Goal: Task Accomplishment & Management: Complete application form

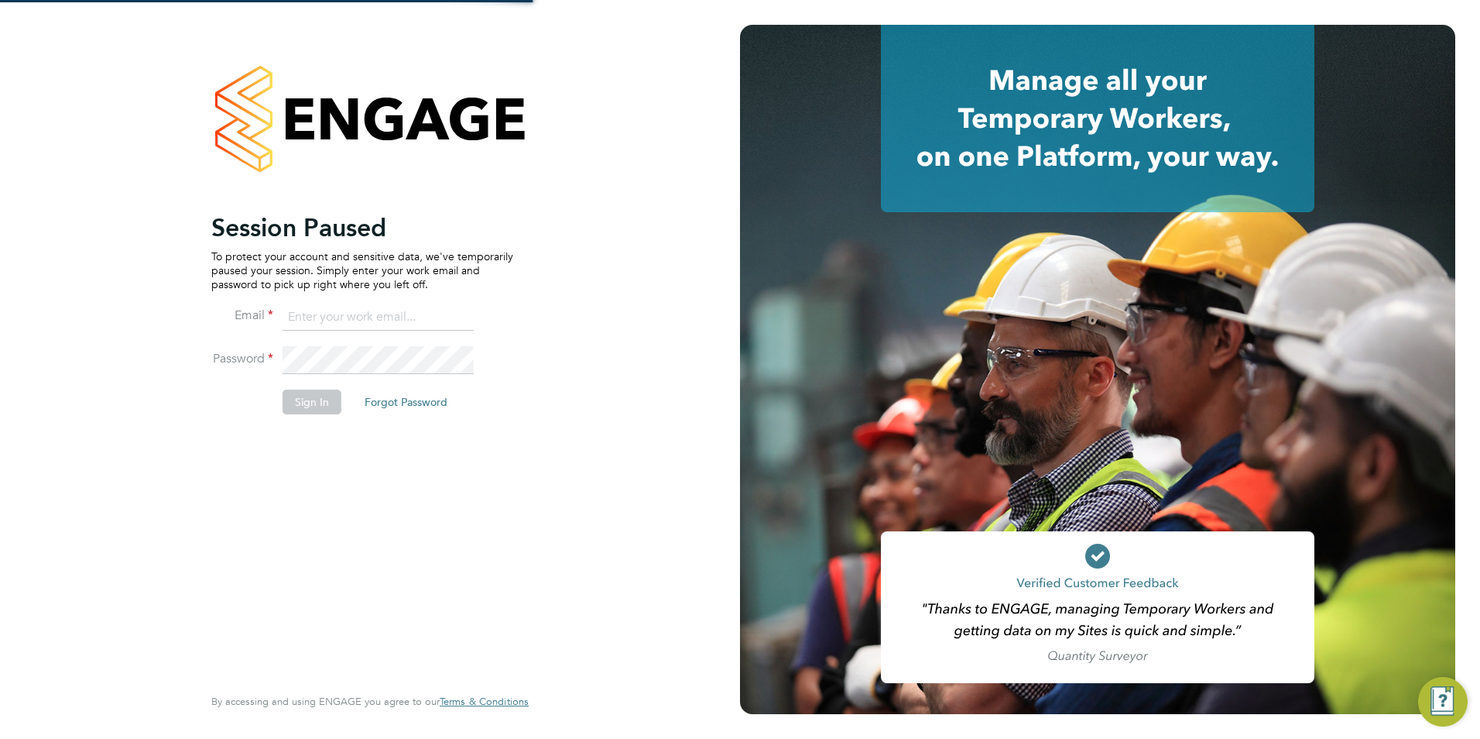
type input "billy.mcnamara@regensolutions.co.uk"
click at [320, 406] on button "Sign In" at bounding box center [312, 401] width 59 height 25
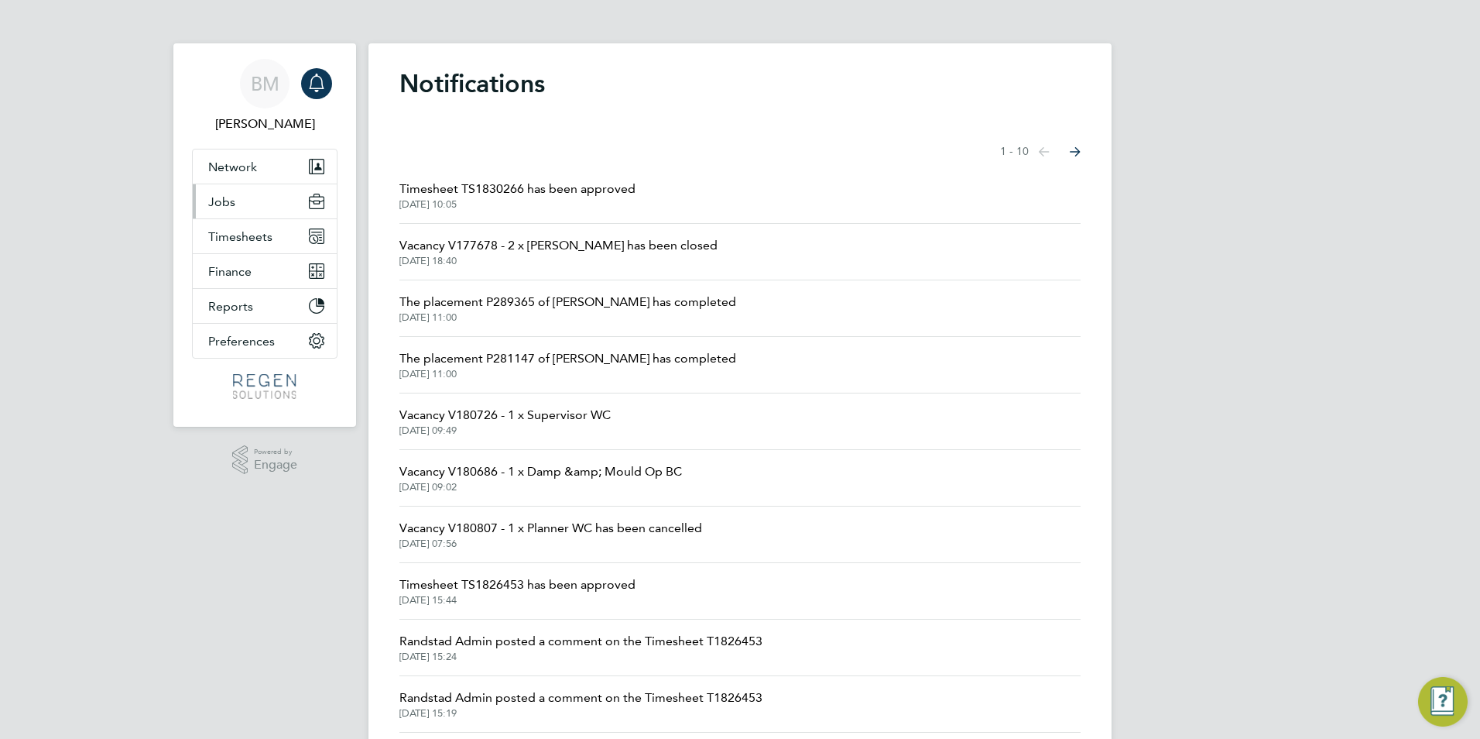
click at [225, 203] on span "Jobs" at bounding box center [221, 201] width 27 height 15
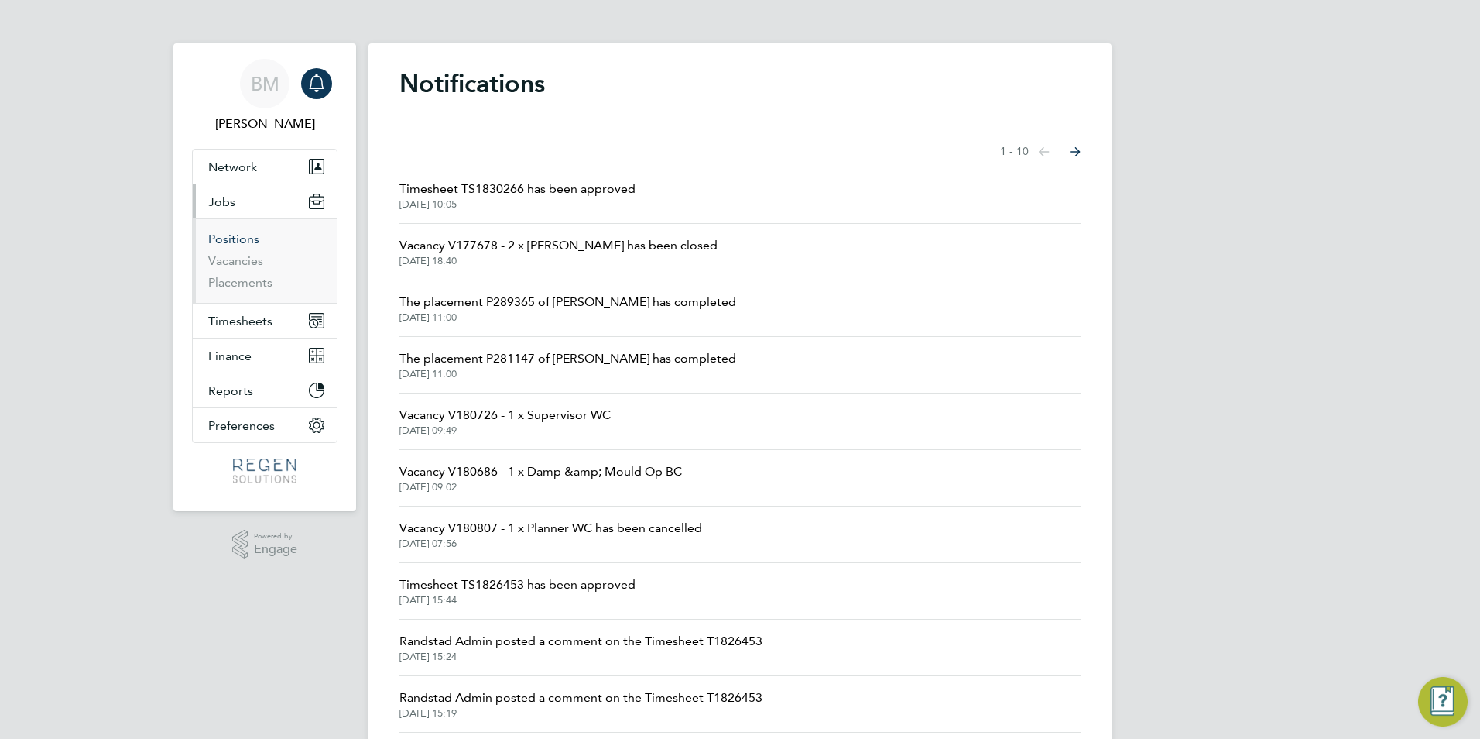
click at [232, 242] on link "Positions" at bounding box center [233, 239] width 51 height 15
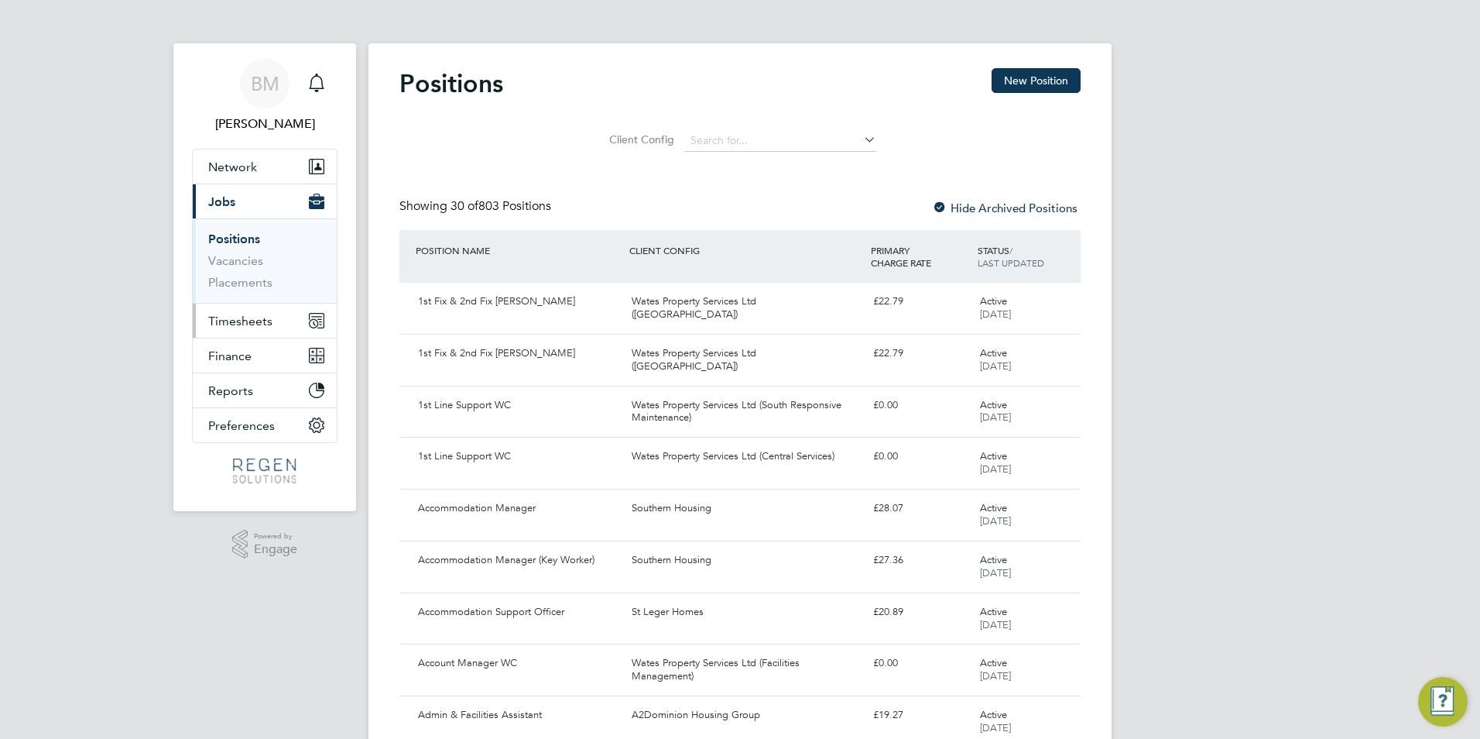
click at [242, 321] on span "Timesheets" at bounding box center [240, 321] width 64 height 15
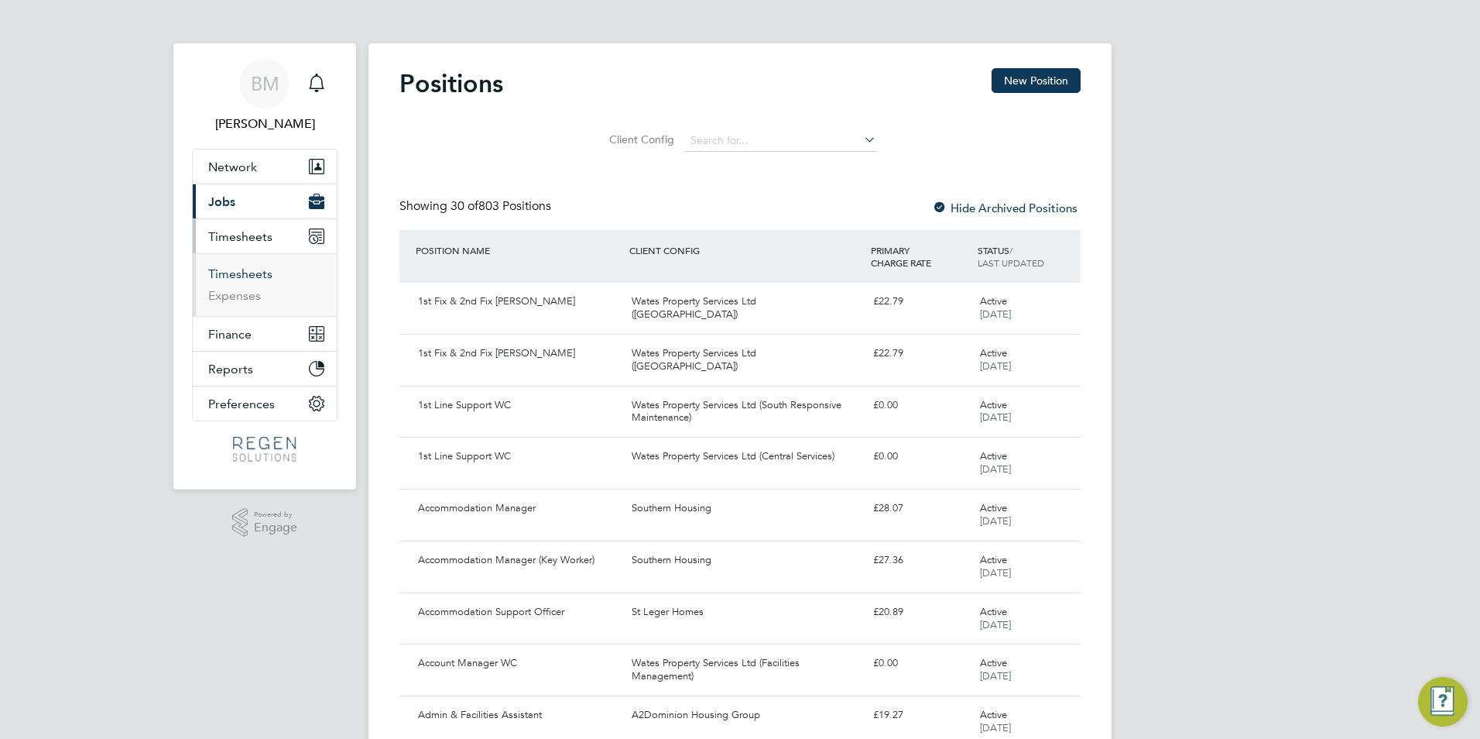
click at [233, 274] on link "Timesheets" at bounding box center [240, 273] width 64 height 15
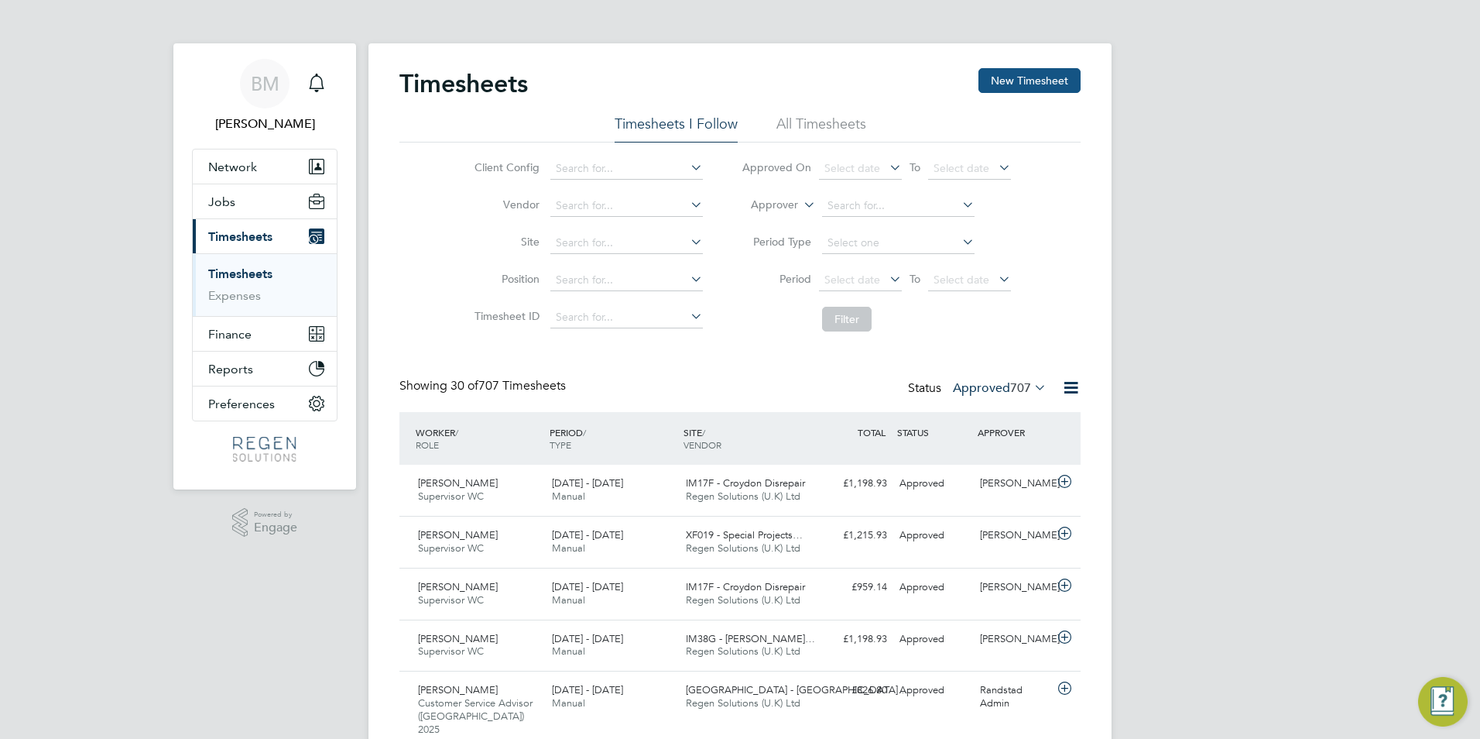
click at [1054, 74] on button "New Timesheet" at bounding box center [1030, 80] width 102 height 25
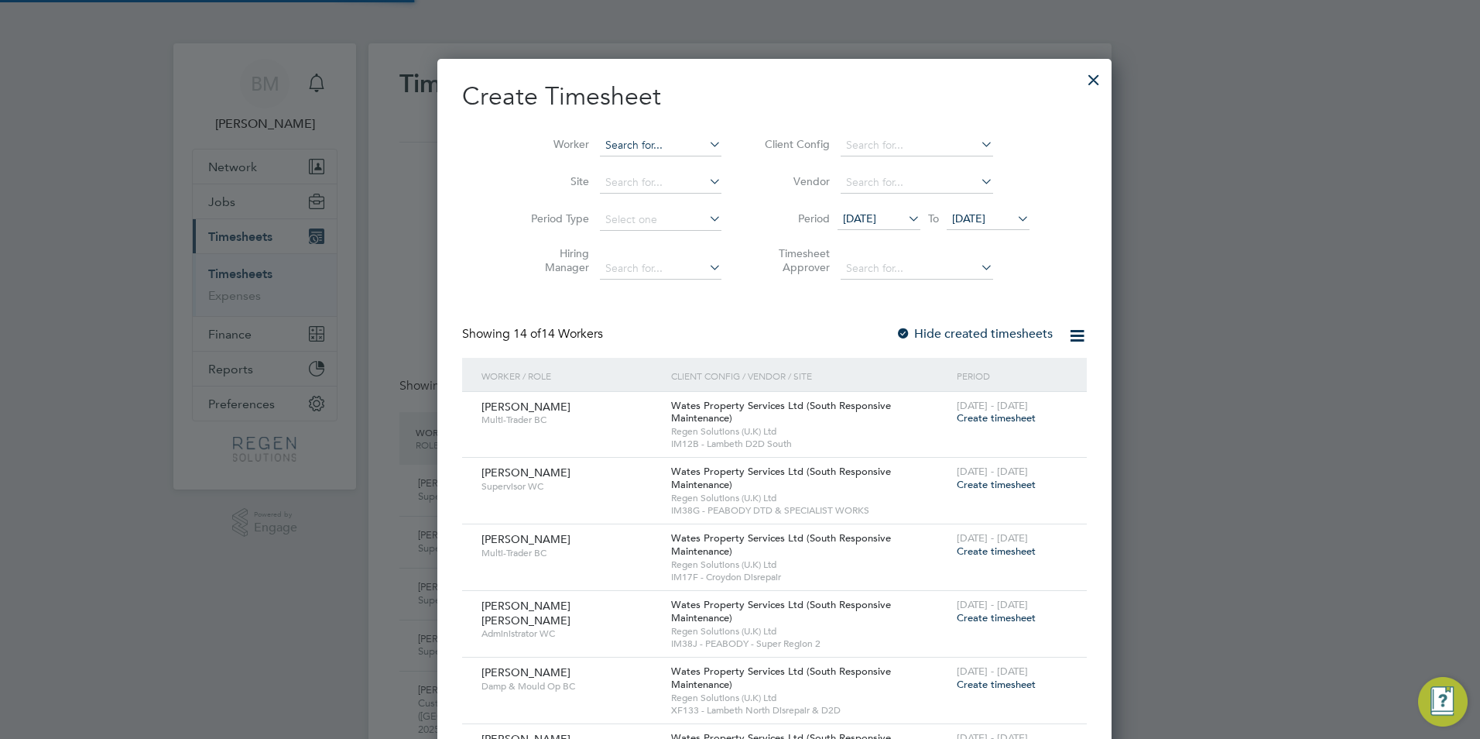
click at [623, 146] on input at bounding box center [661, 146] width 122 height 22
click at [657, 167] on li "[PERSON_NAME] eanu" at bounding box center [638, 166] width 149 height 21
type input "[PERSON_NAME]"
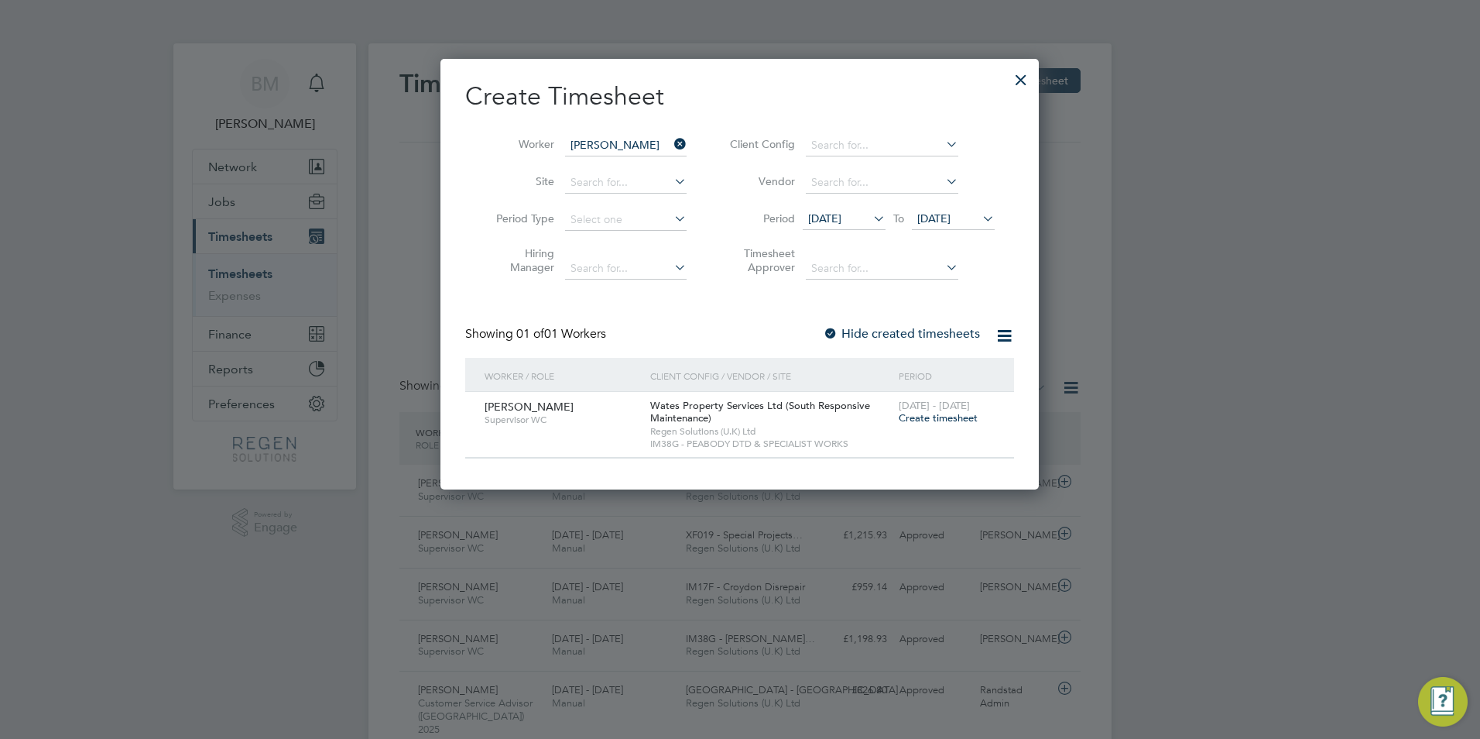
click at [936, 411] on span "Create timesheet" at bounding box center [938, 417] width 79 height 13
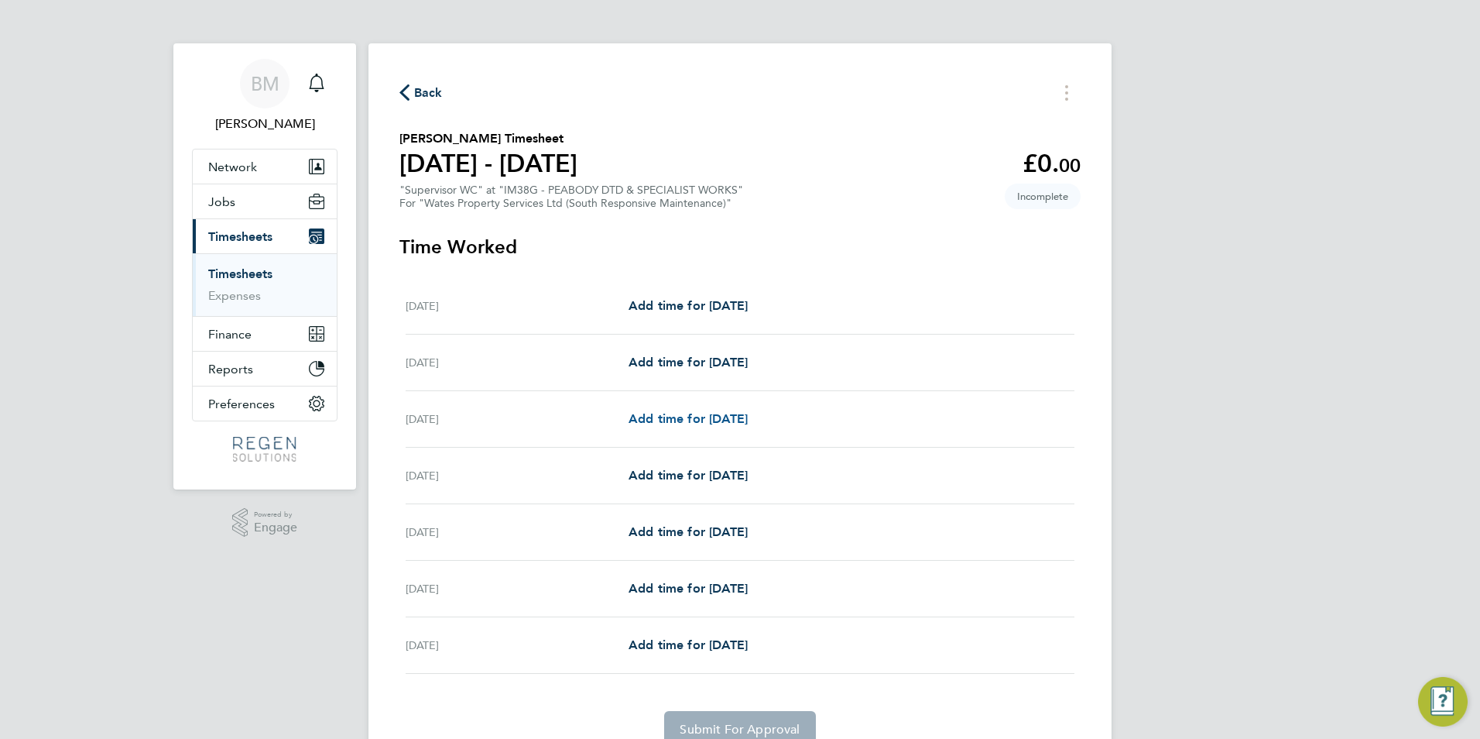
click at [669, 420] on span "Add time for [DATE]" at bounding box center [688, 418] width 119 height 15
select select "30"
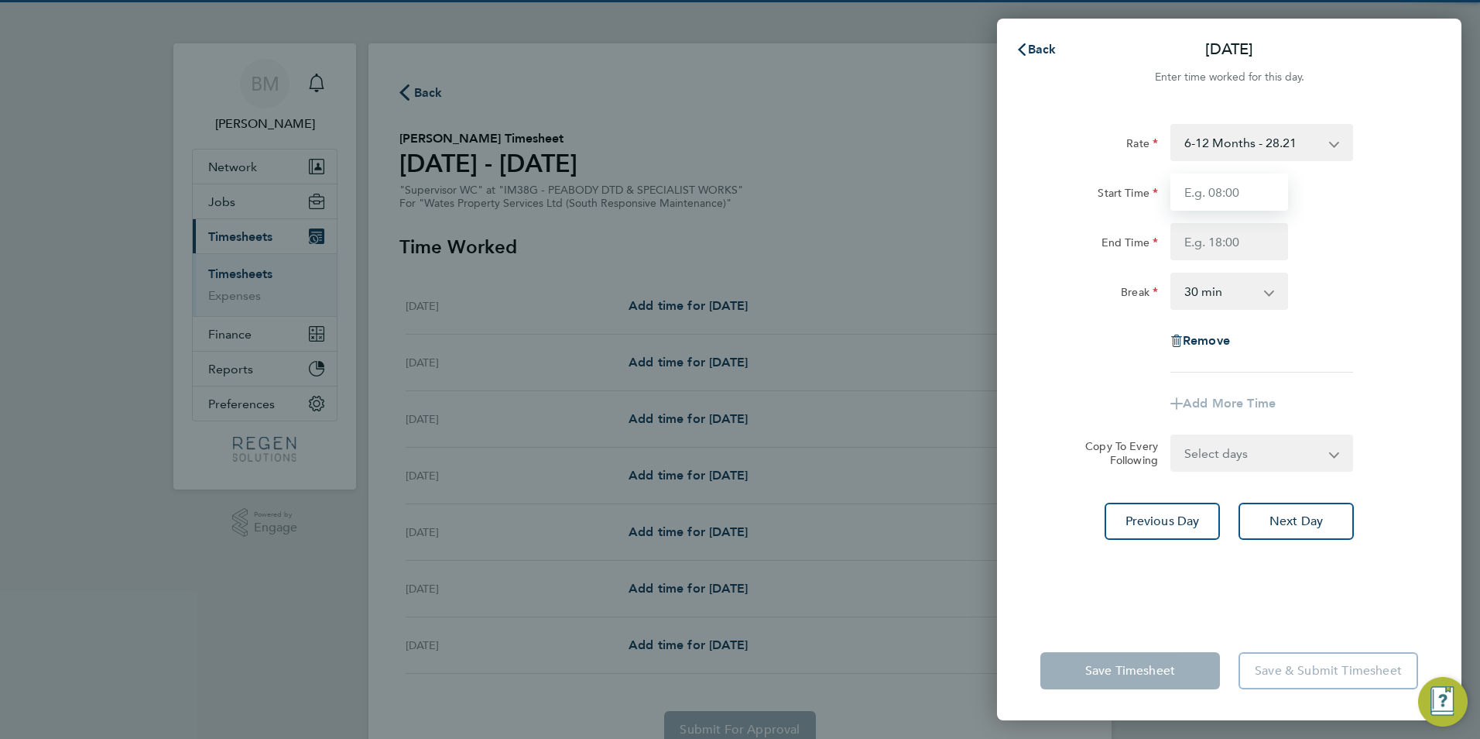
click at [1201, 197] on input "Start Time" at bounding box center [1230, 191] width 118 height 37
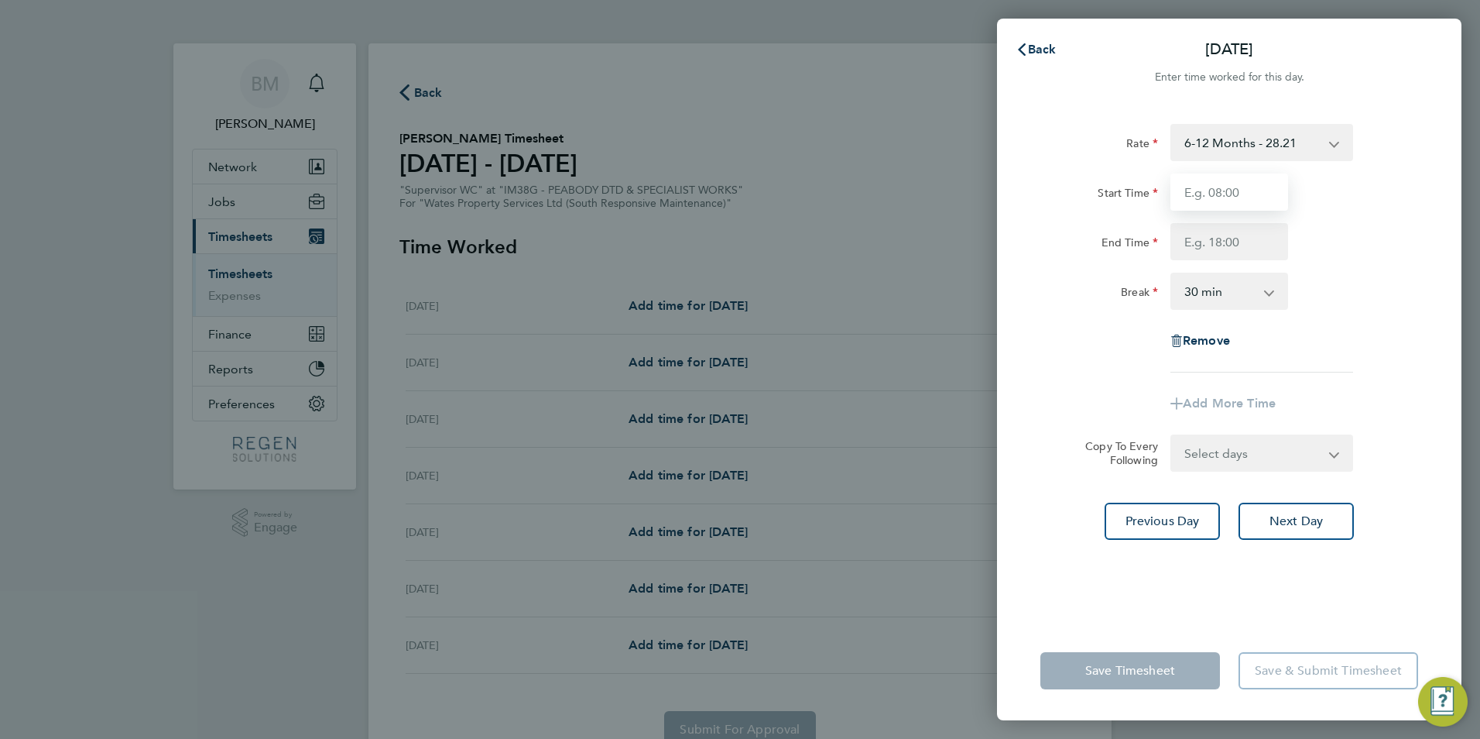
type input "08:00"
type input "17:00"
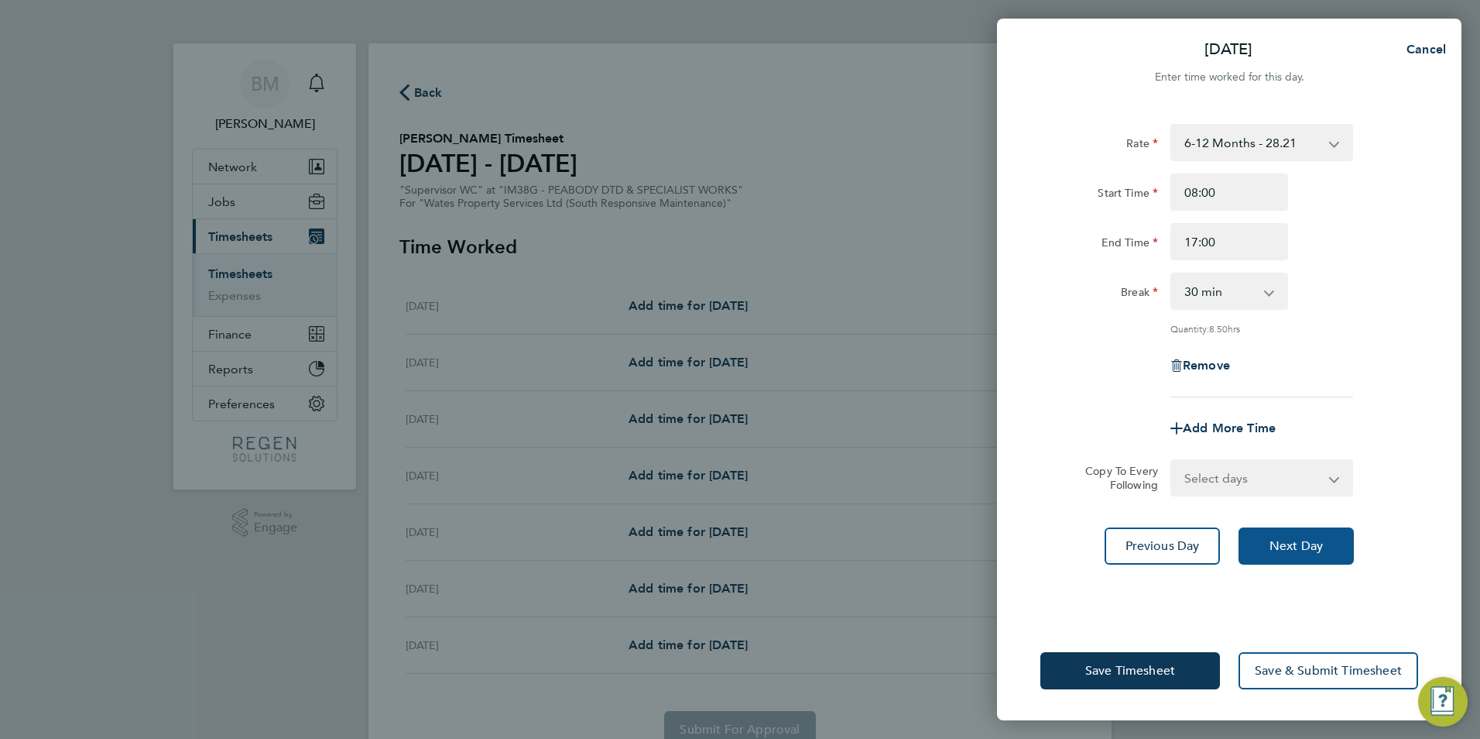
click at [1286, 531] on button "Next Day" at bounding box center [1296, 545] width 115 height 37
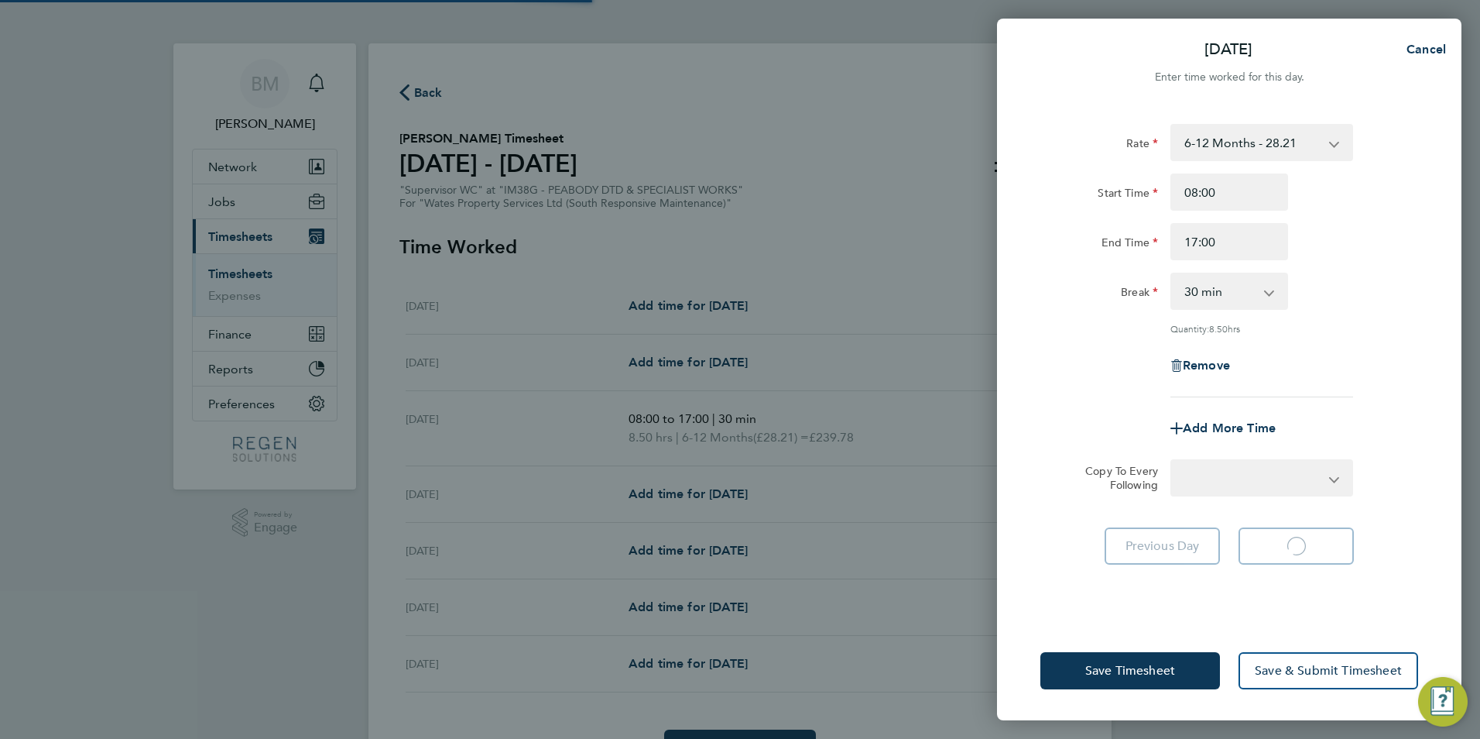
select select "30"
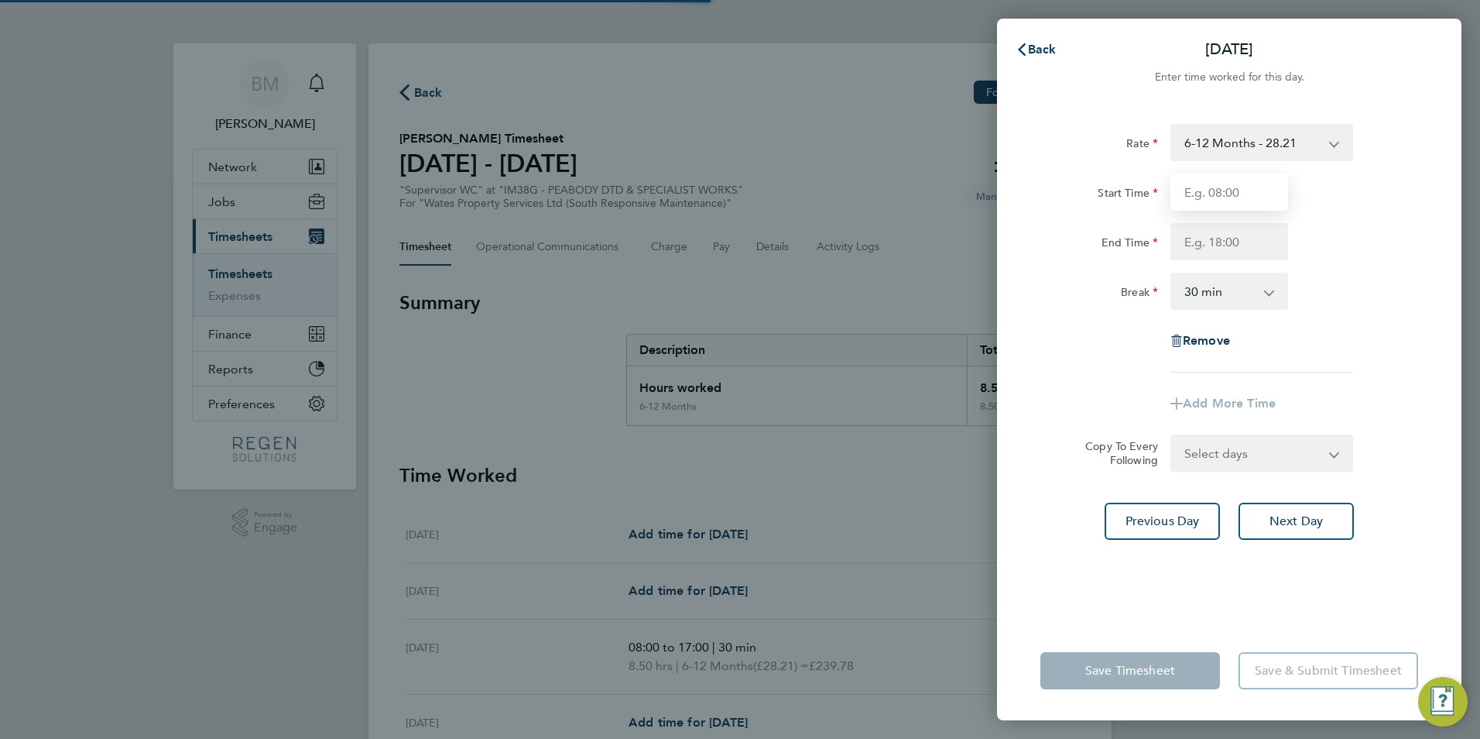
drag, startPoint x: 1234, startPoint y: 211, endPoint x: 1230, endPoint y: 202, distance: 9.7
click at [1230, 202] on input "Start Time" at bounding box center [1230, 191] width 118 height 37
type input "08:00"
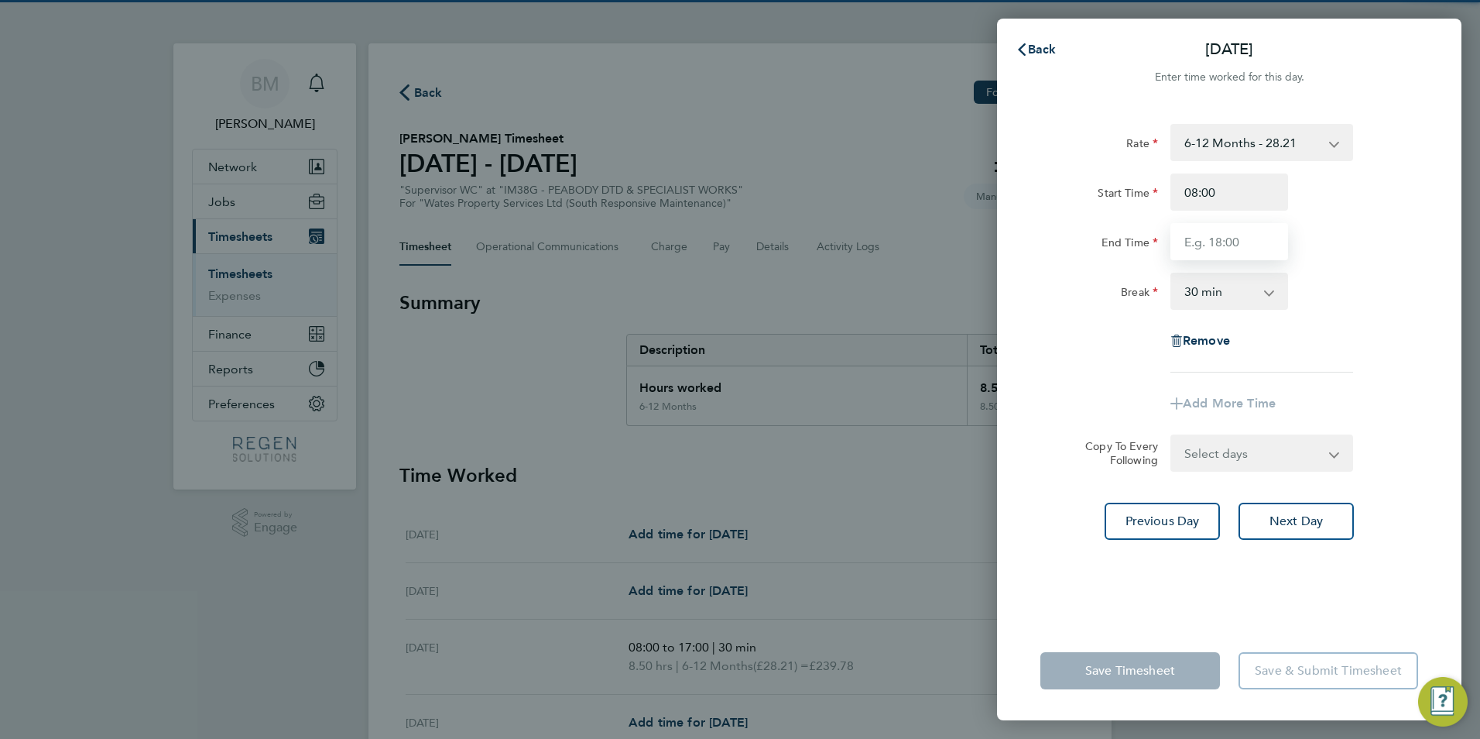
type input "17:00"
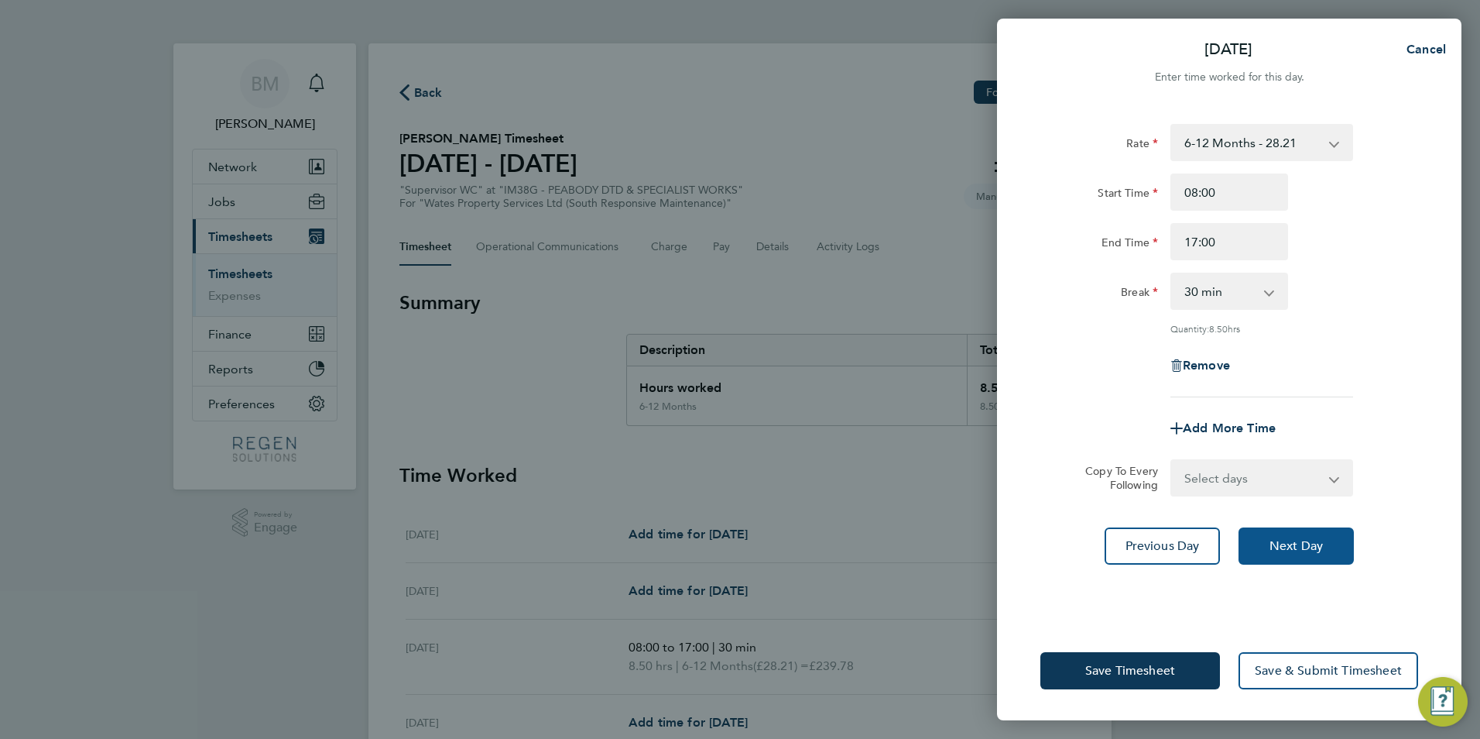
click at [1305, 544] on span "Next Day" at bounding box center [1296, 545] width 53 height 15
select select "30"
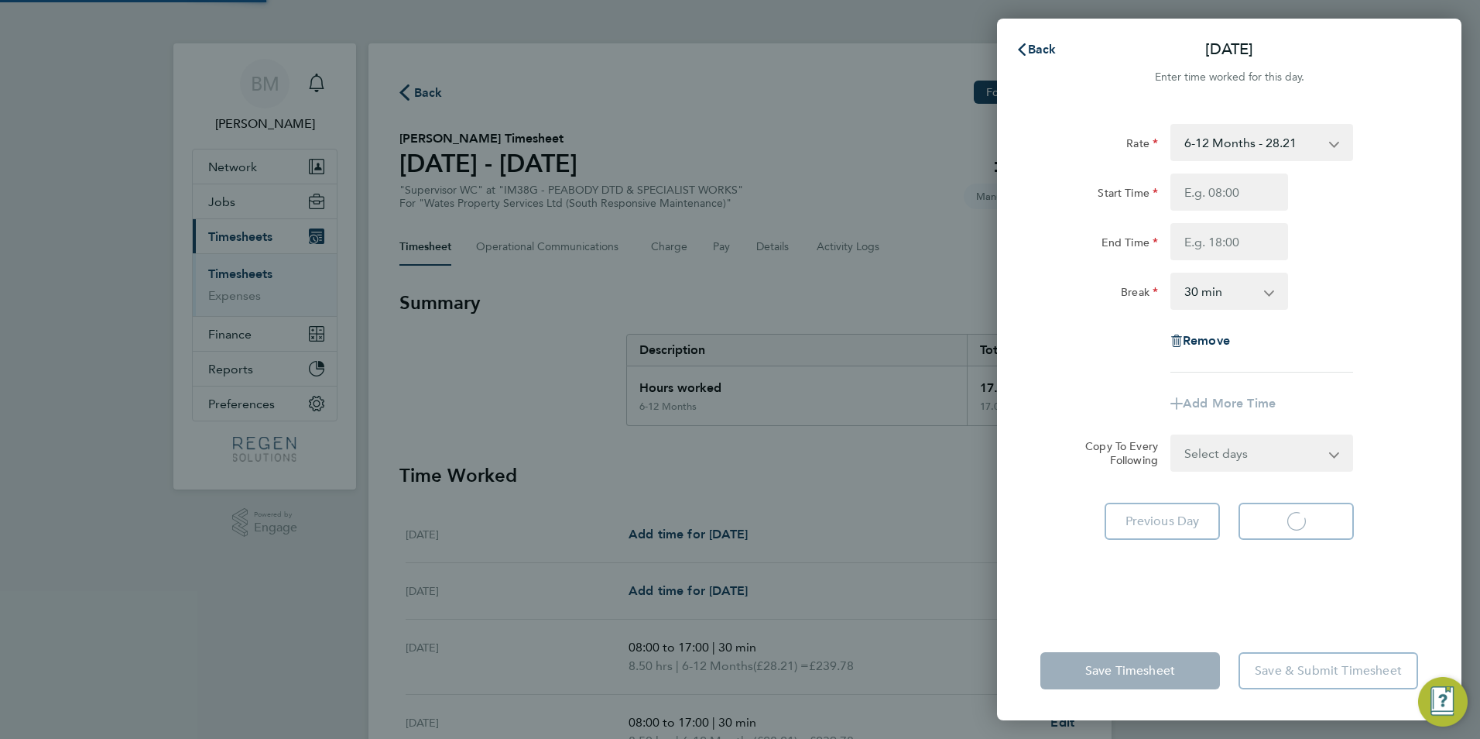
select select "30"
click at [1230, 189] on input "Start Time" at bounding box center [1230, 191] width 118 height 37
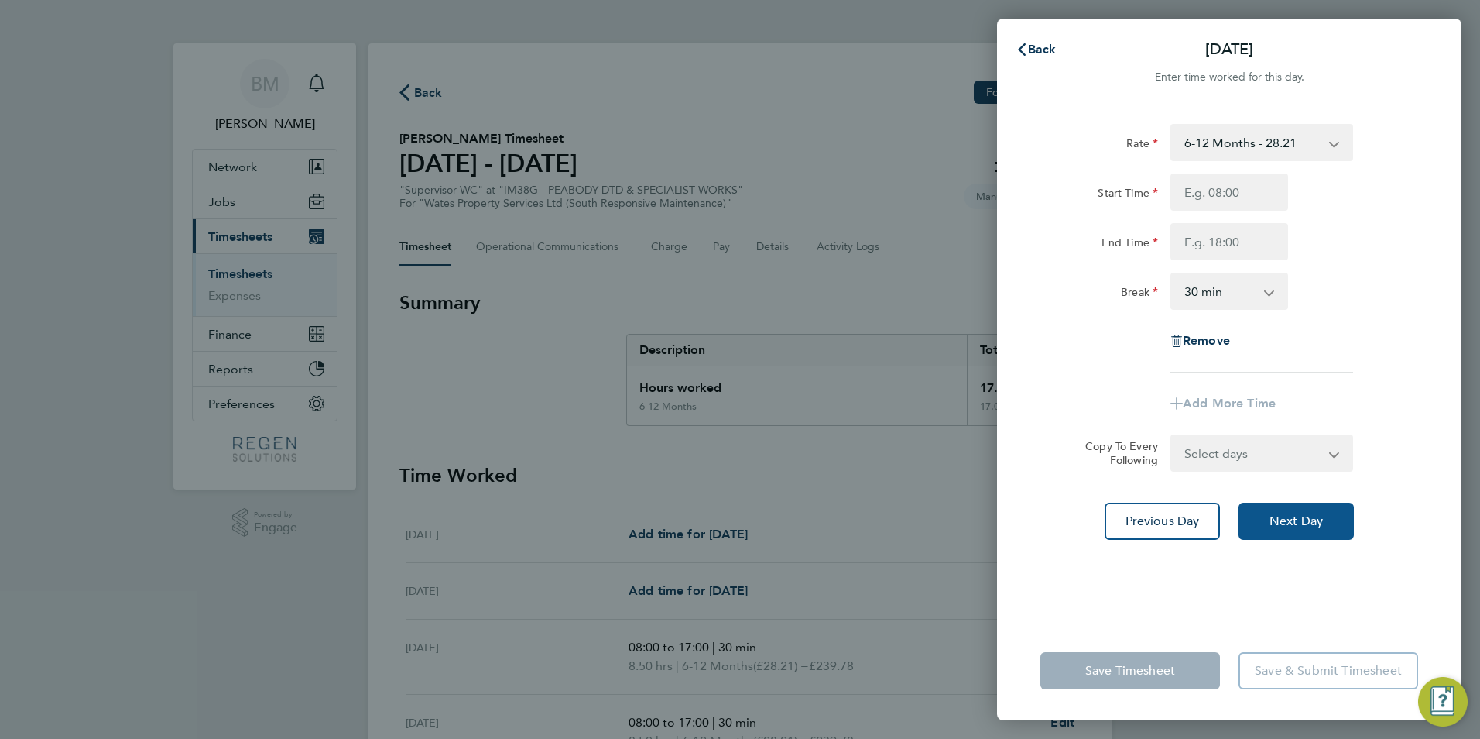
click at [1304, 531] on button "Next Day" at bounding box center [1296, 520] width 115 height 37
select select "30"
click at [1226, 196] on input "Start Time" at bounding box center [1230, 191] width 118 height 37
type input "08:00"
type input "17:00"
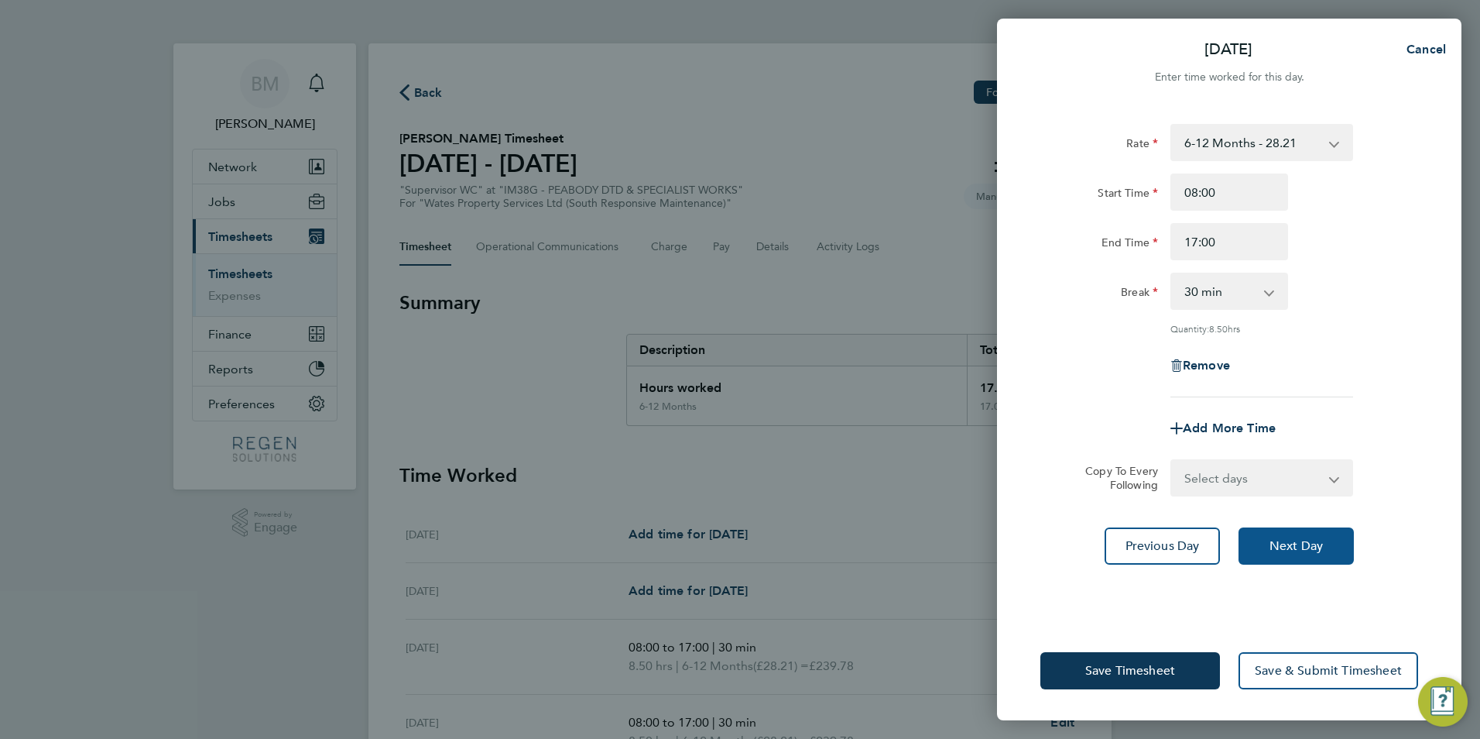
click at [1303, 556] on button "Next Day" at bounding box center [1296, 545] width 115 height 37
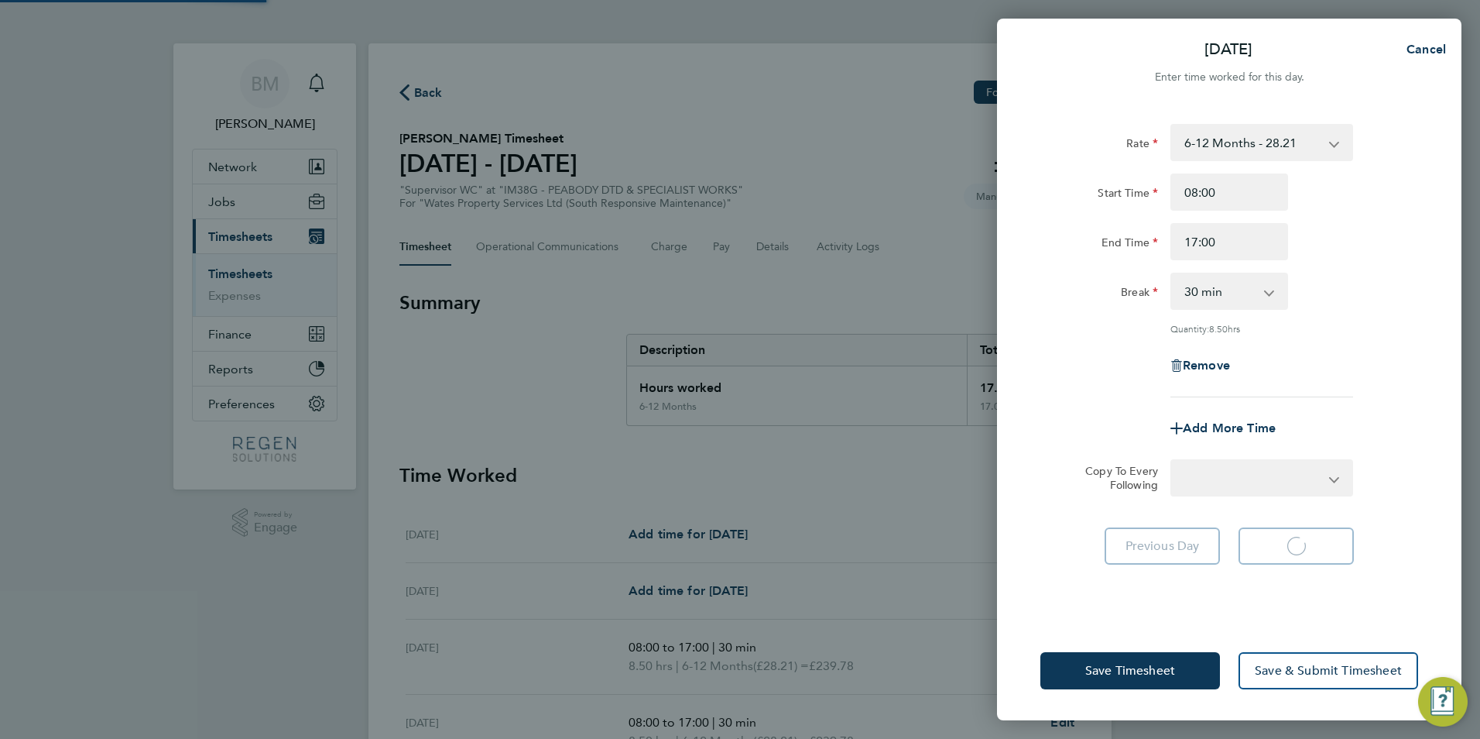
select select "30"
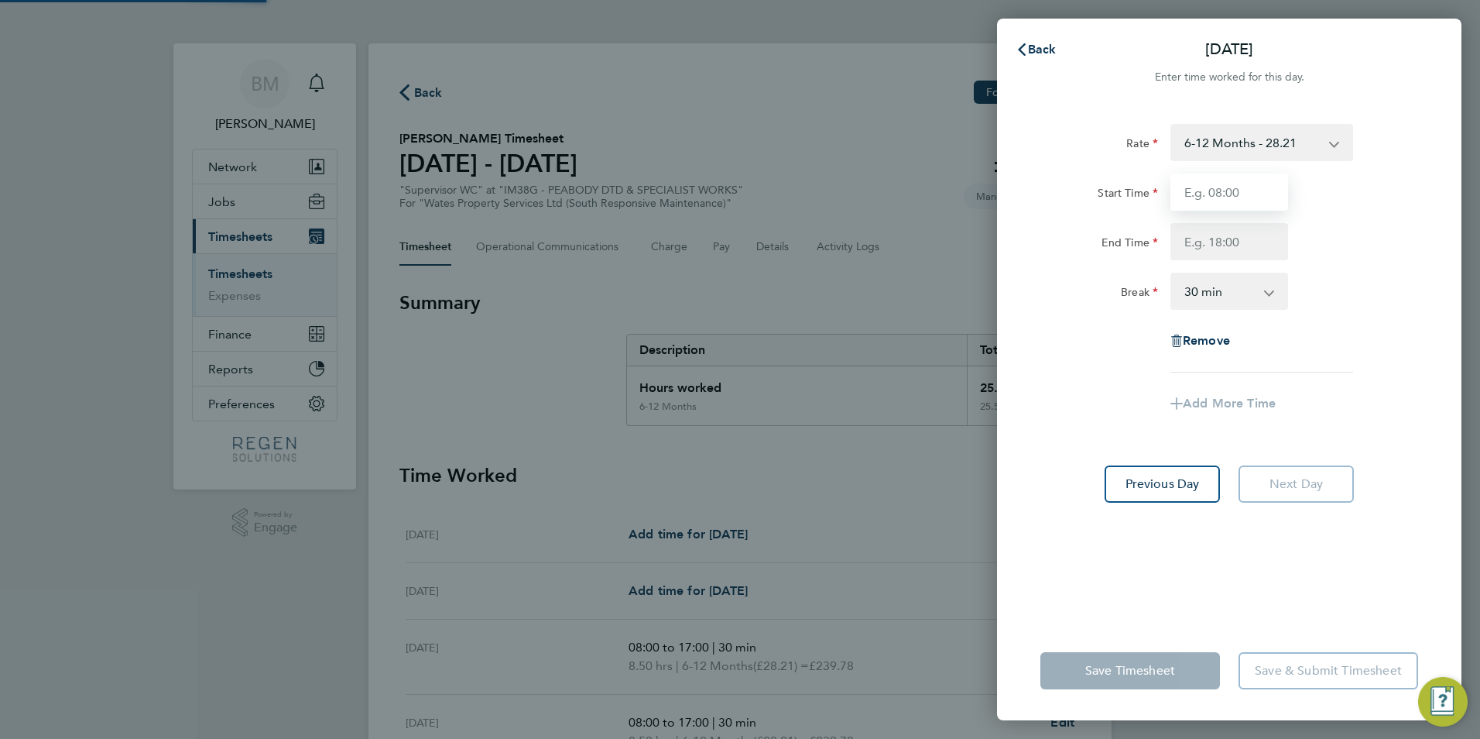
click at [1243, 191] on input "Start Time" at bounding box center [1230, 191] width 118 height 37
type input "08:00"
type input "17:00"
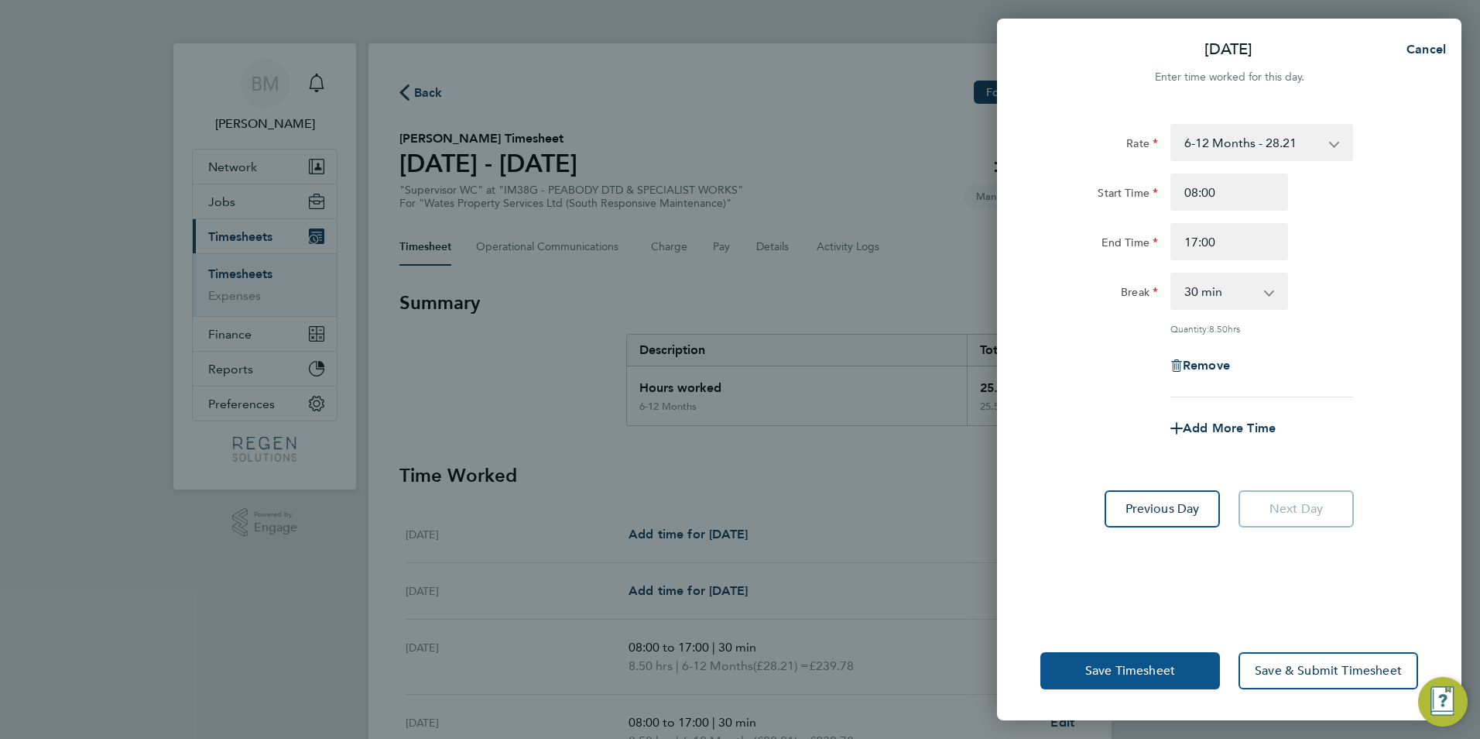
click at [1175, 676] on span "Save Timesheet" at bounding box center [1131, 670] width 90 height 15
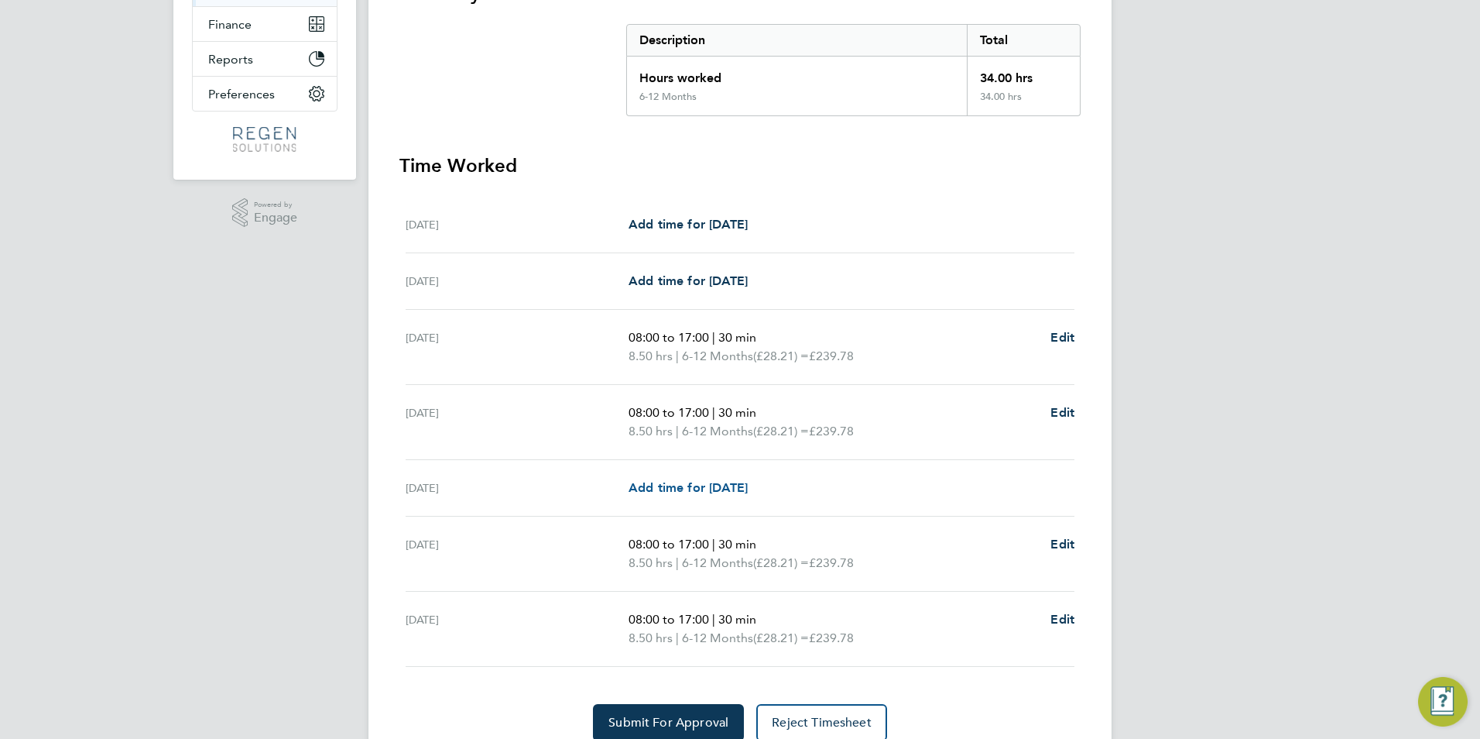
click at [728, 486] on span "Add time for [DATE]" at bounding box center [688, 487] width 119 height 15
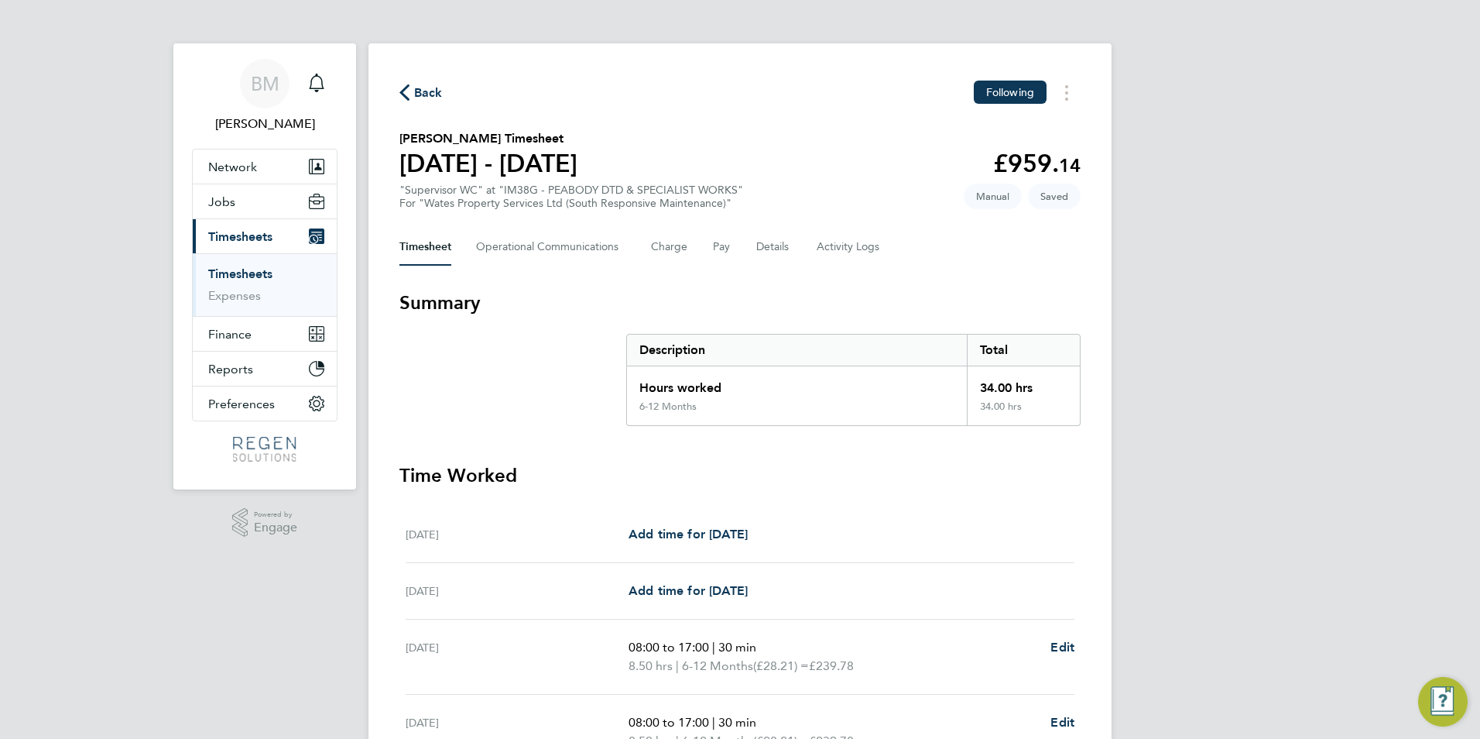
select select "30"
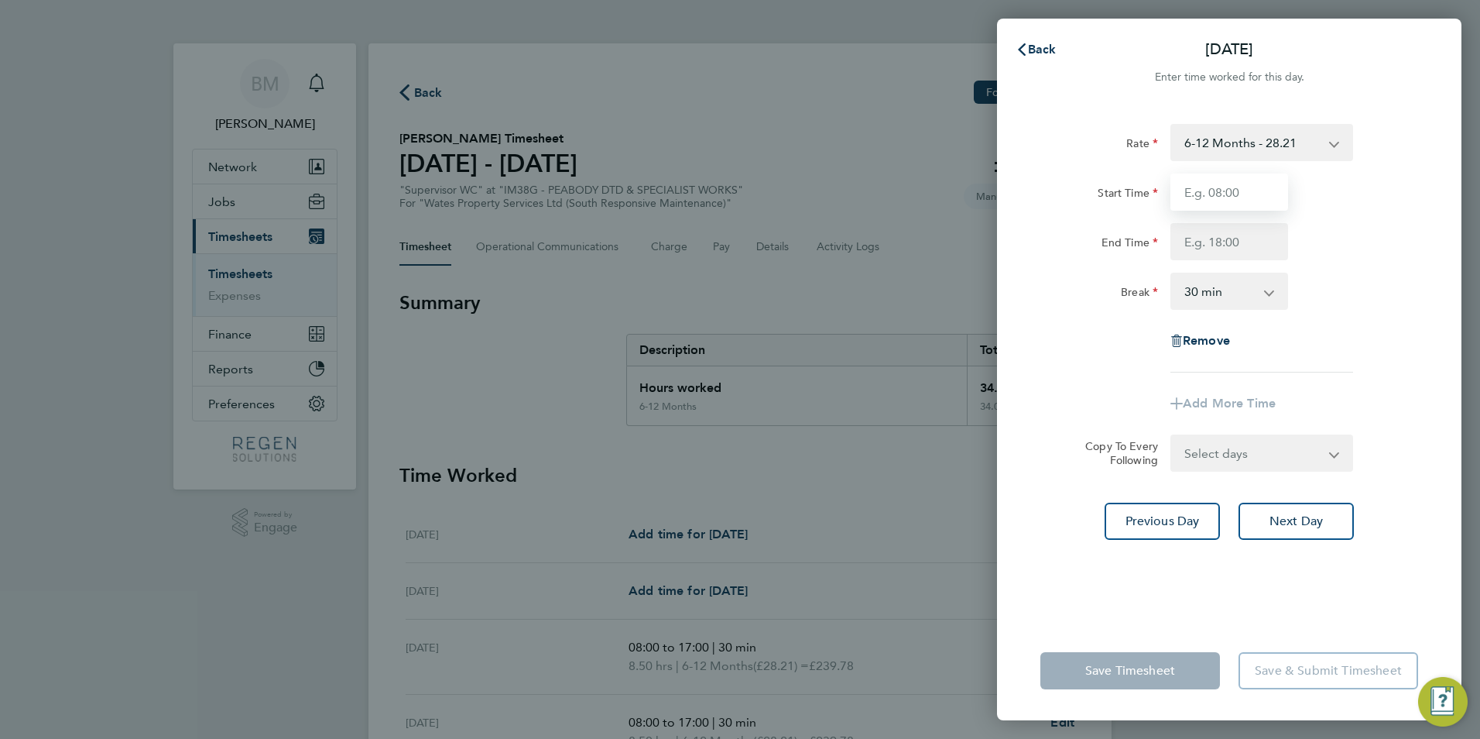
drag, startPoint x: 1213, startPoint y: 182, endPoint x: 1219, endPoint y: 199, distance: 18.1
click at [1215, 182] on input "Start Time" at bounding box center [1230, 191] width 118 height 37
type input "08:00"
type input "17:00"
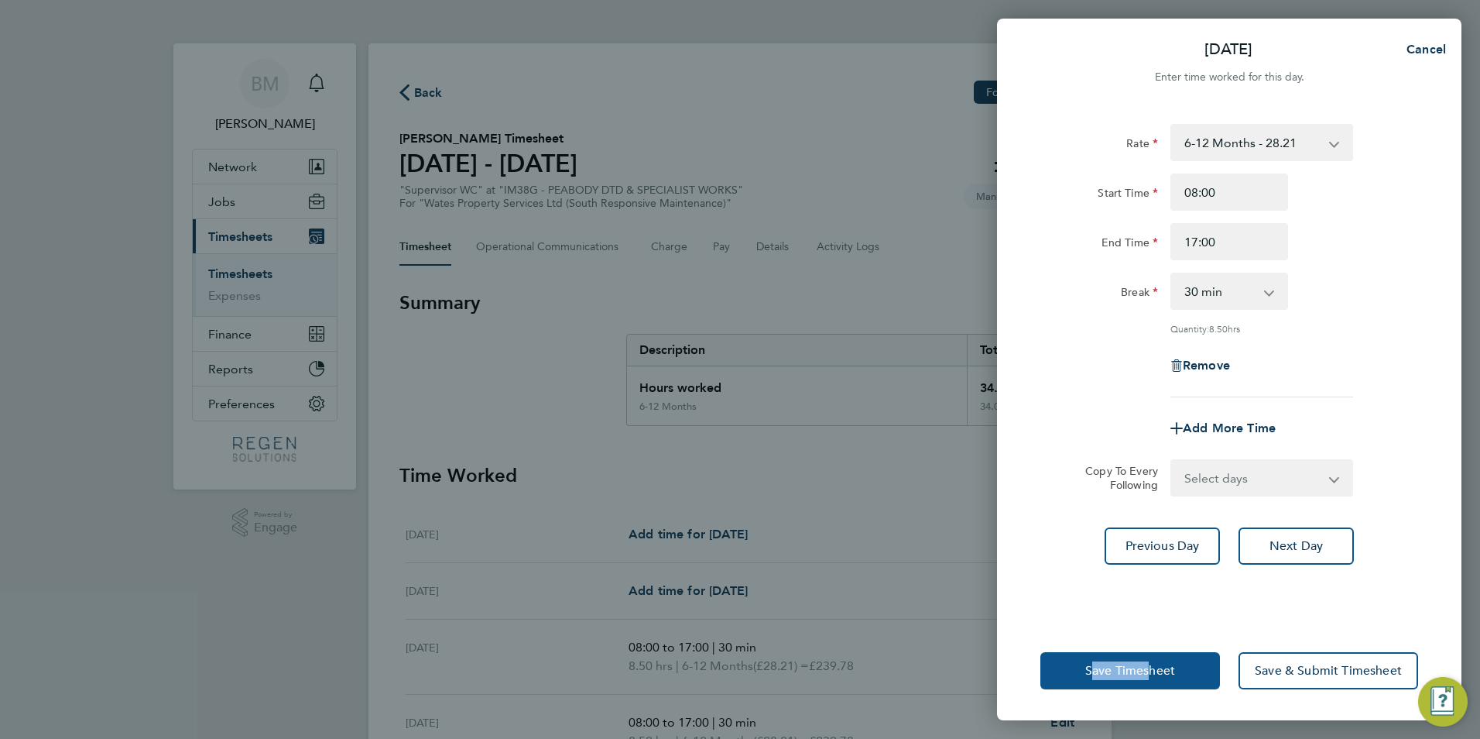
drag, startPoint x: 1143, startPoint y: 643, endPoint x: 1141, endPoint y: 664, distance: 21.7
click at [1141, 664] on div "Save Timesheet Save & Submit Timesheet" at bounding box center [1229, 670] width 465 height 99
click at [1142, 664] on span "Save Timesheet" at bounding box center [1131, 670] width 90 height 15
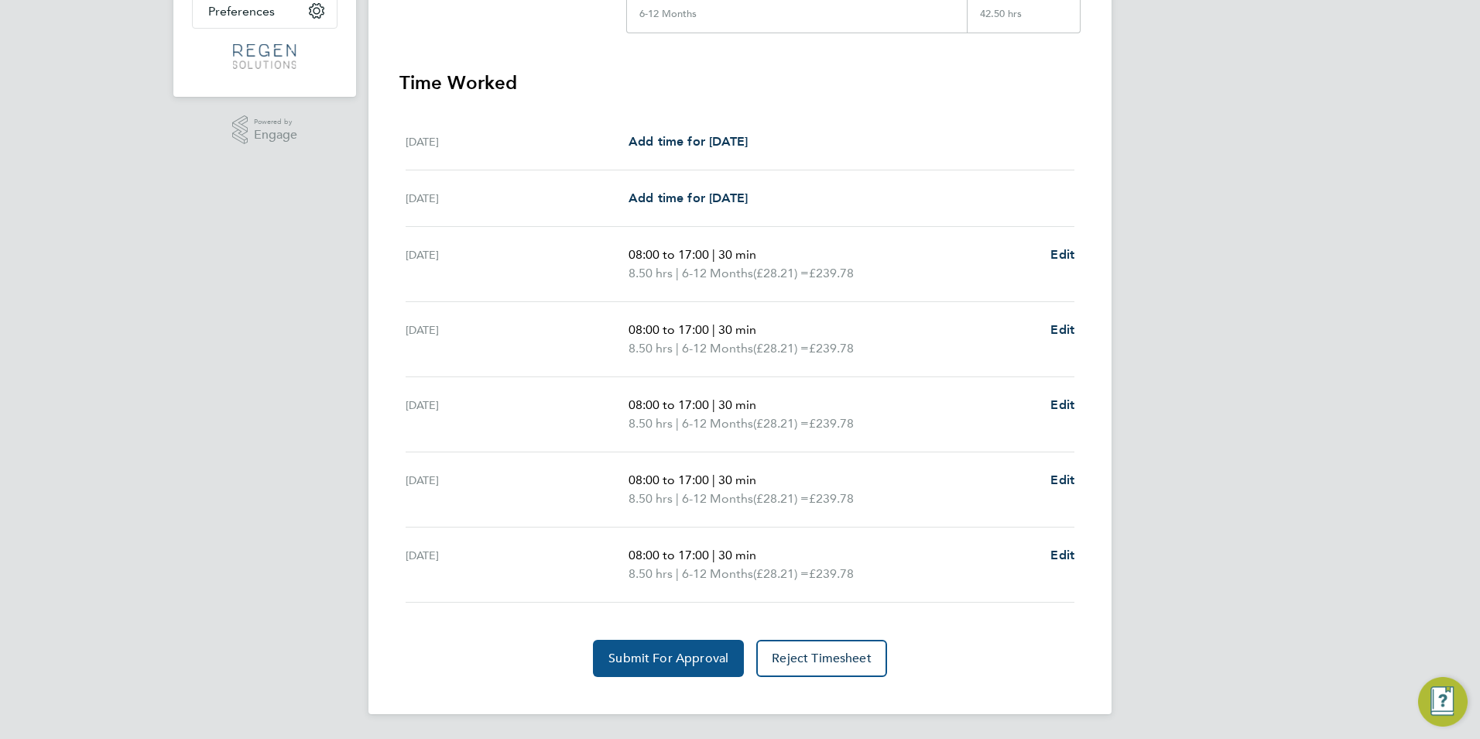
click at [674, 657] on span "Submit For Approval" at bounding box center [669, 657] width 120 height 15
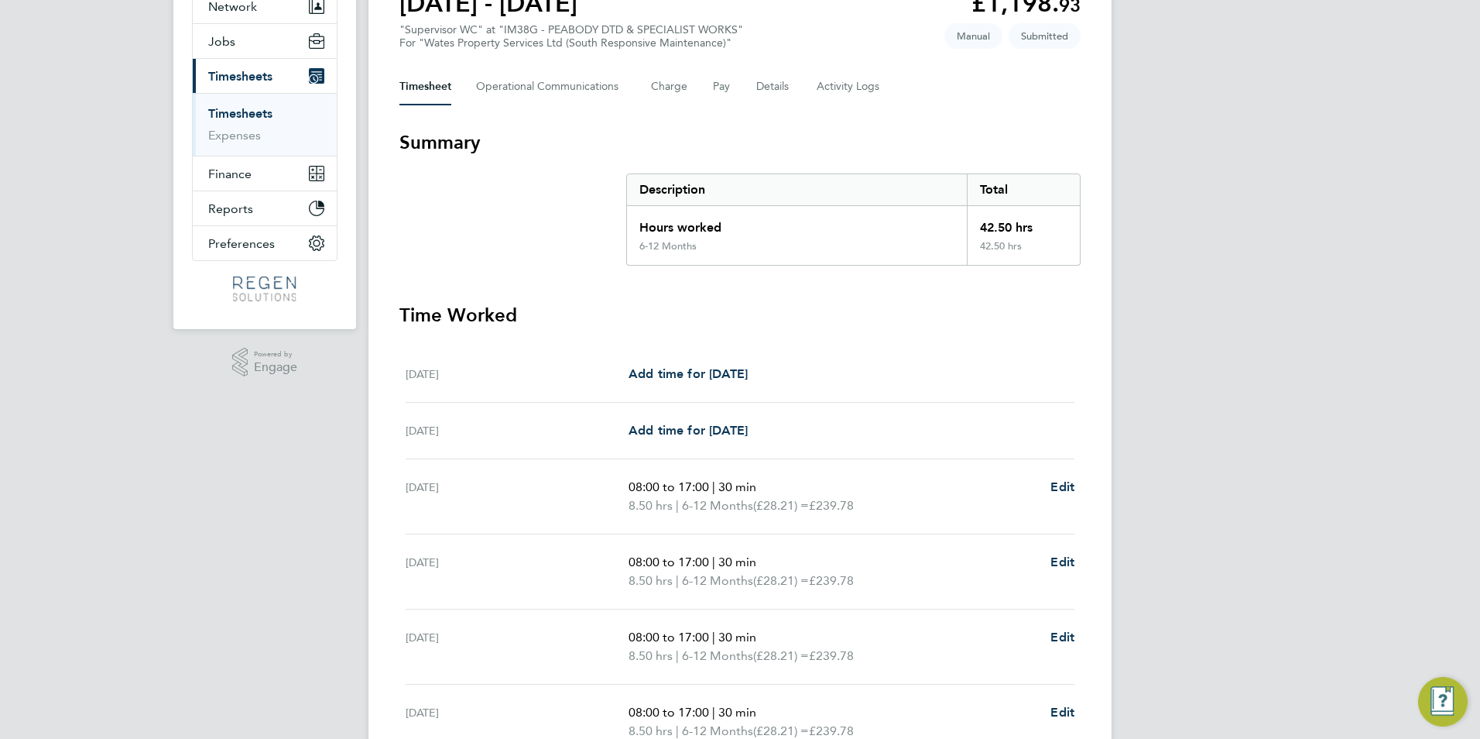
click at [250, 111] on link "Timesheets" at bounding box center [240, 113] width 64 height 15
